Goal: Go to known website: Access a specific website the user already knows

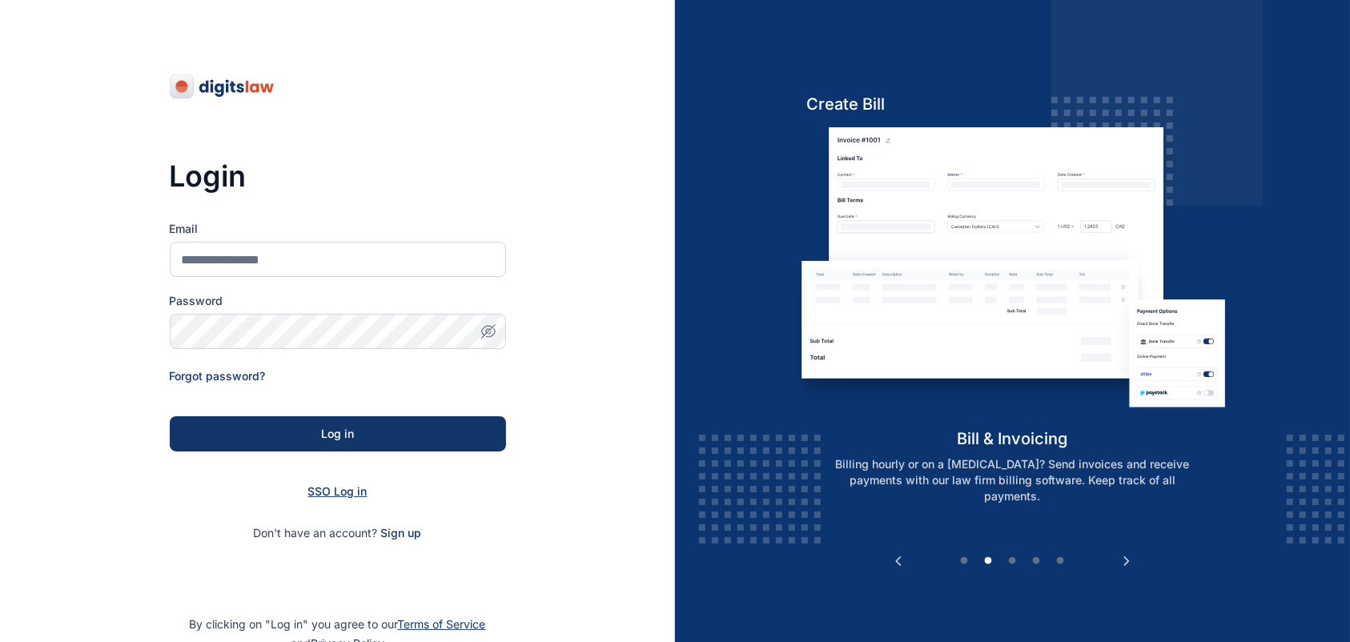
click at [348, 492] on span "SSO Log in" at bounding box center [337, 491] width 59 height 14
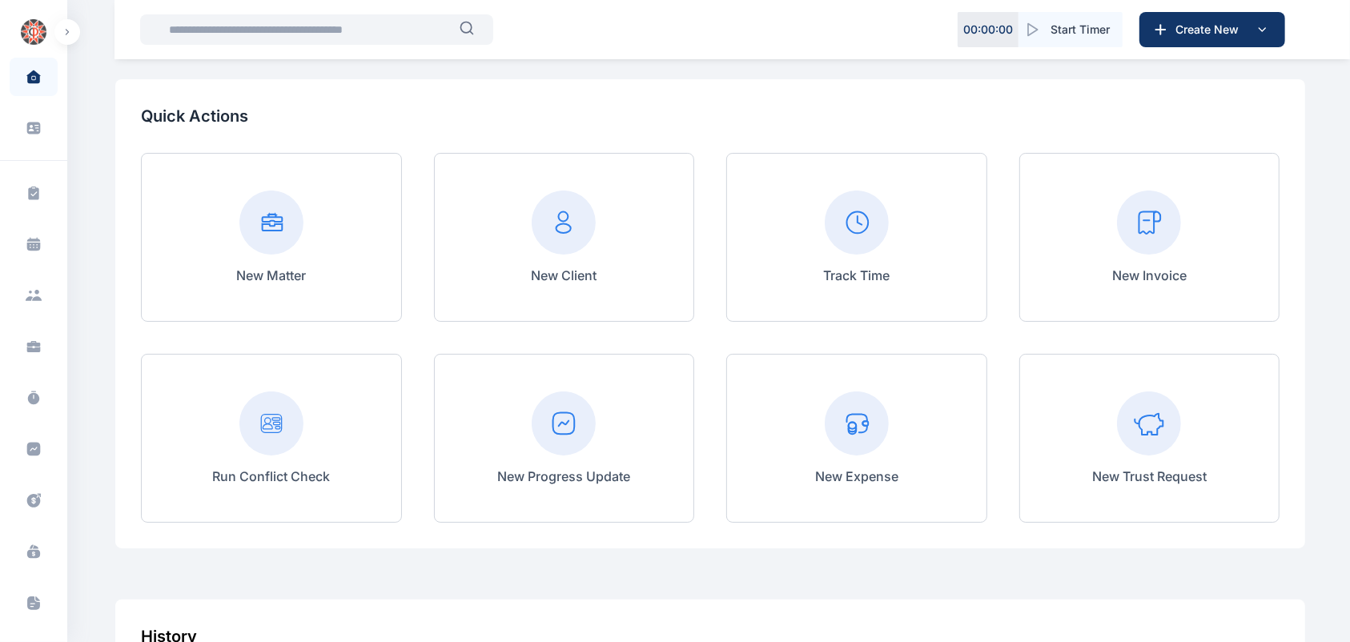
scroll to position [78, 0]
